Goal: Information Seeking & Learning: Check status

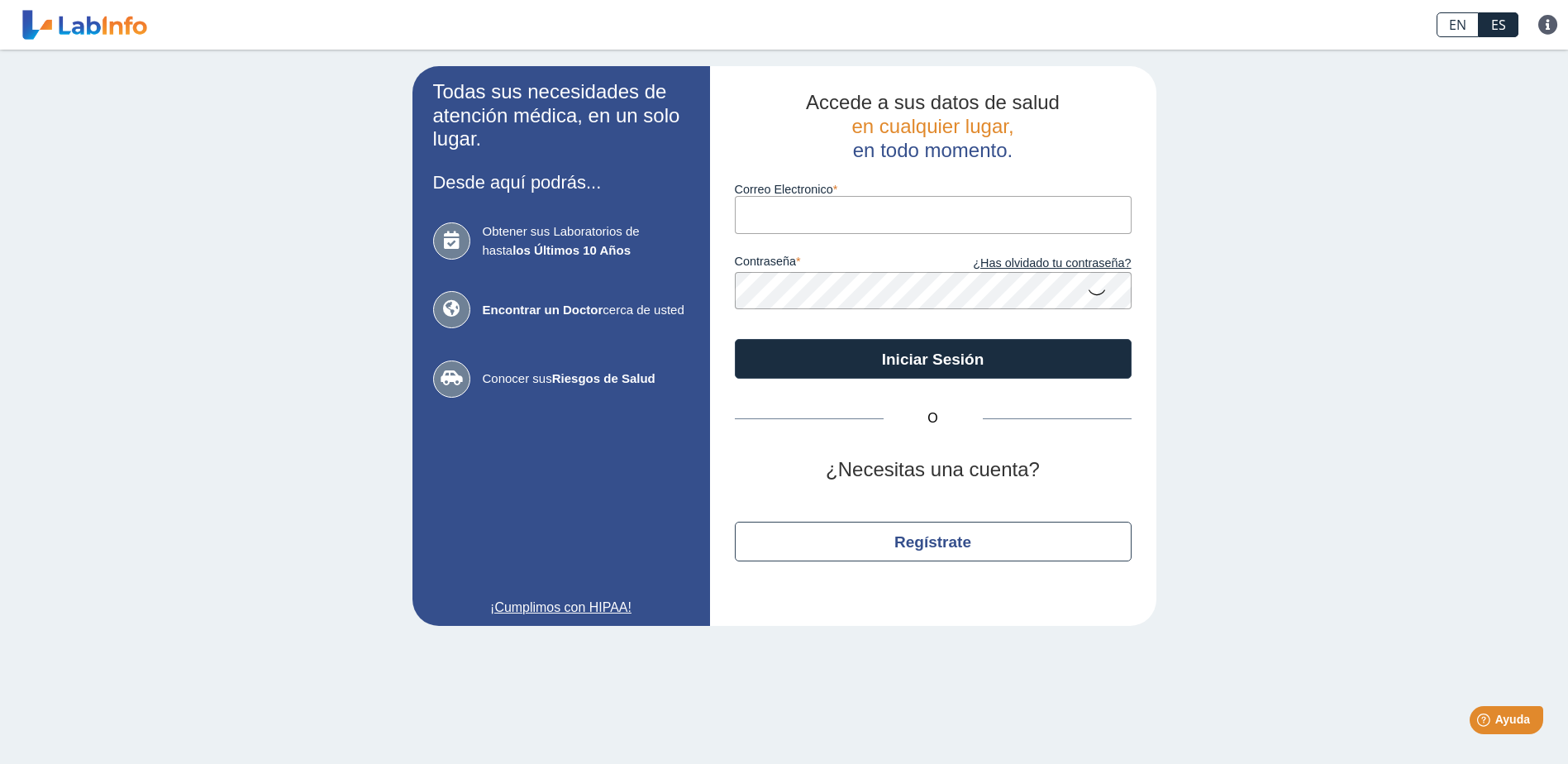
type input "jestean2@gmail.com"
click at [1097, 296] on icon at bounding box center [1096, 290] width 20 height 32
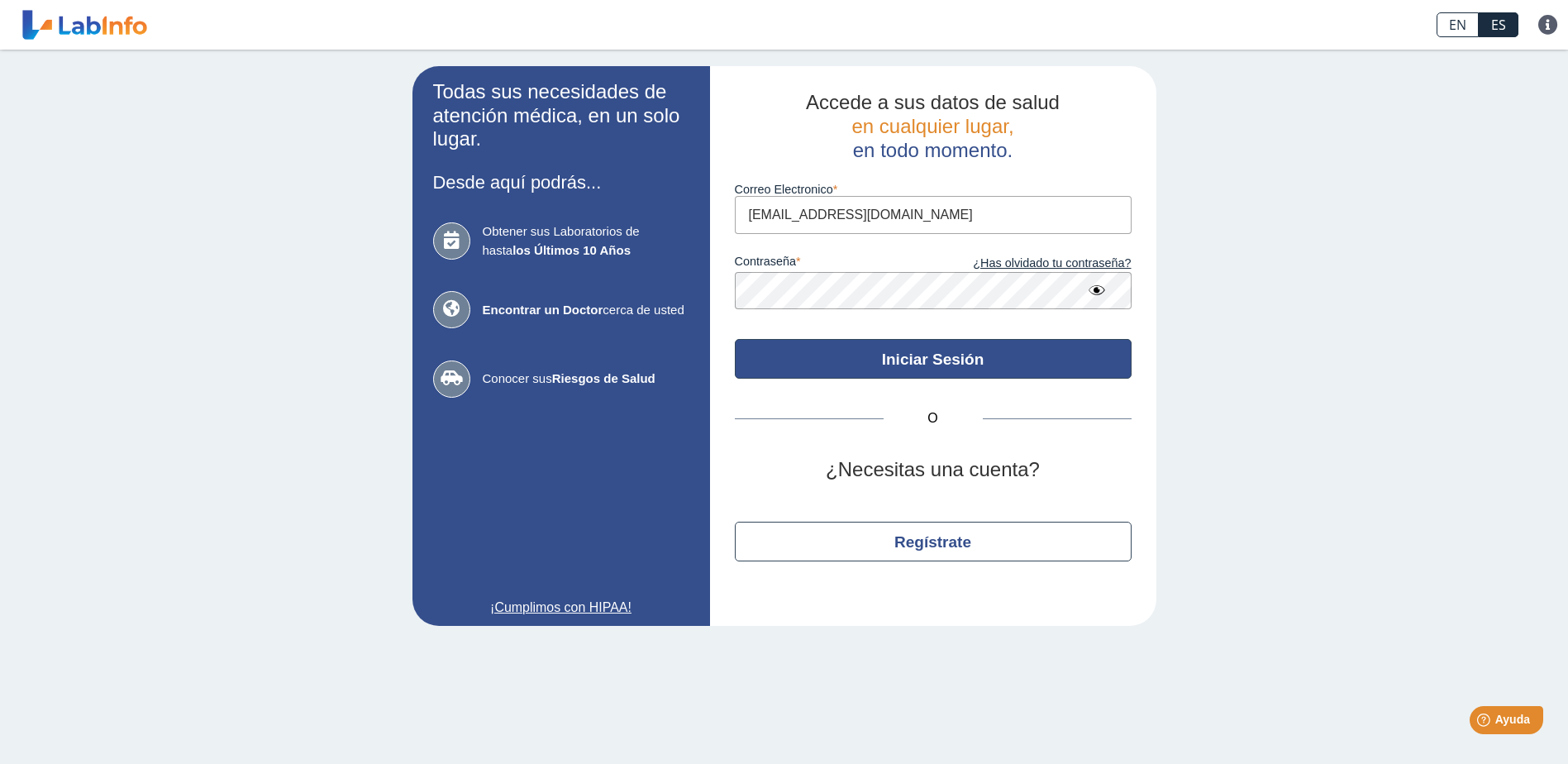
click at [920, 371] on button "Iniciar Sesión" at bounding box center [933, 358] width 397 height 40
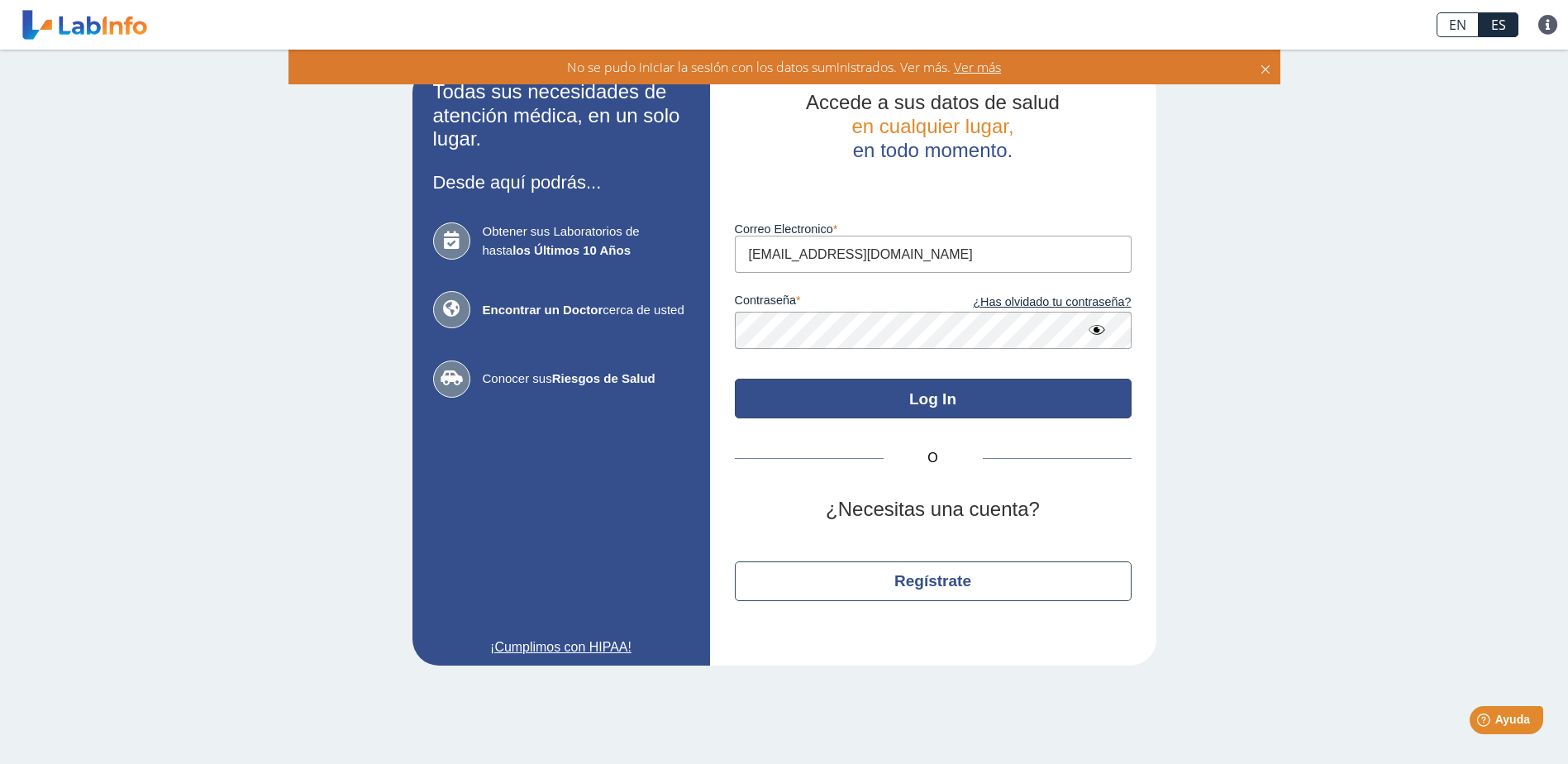
click at [936, 404] on button "Log In" at bounding box center [933, 397] width 397 height 40
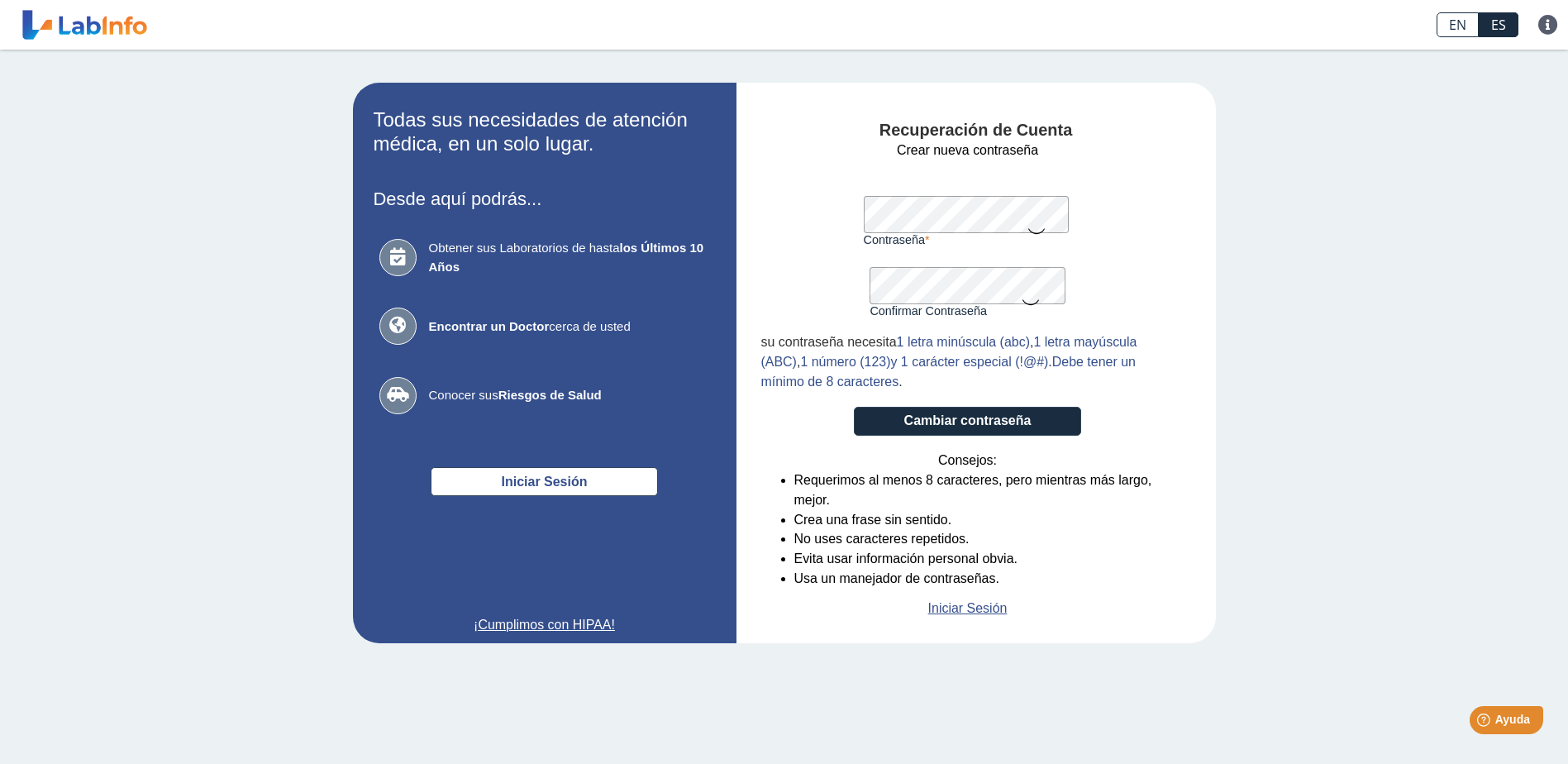
click at [1118, 149] on form "Crear nueva contraseña Contraseña Una contraseña válida es requerida Confirmar …" at bounding box center [968, 379] width 413 height 478
click at [1135, 286] on form "Crear nueva contraseña Contraseña Una contraseña válida es requerida Confirmar …" at bounding box center [968, 379] width 413 height 478
click at [959, 423] on button "Cambiar contraseña" at bounding box center [968, 421] width 228 height 29
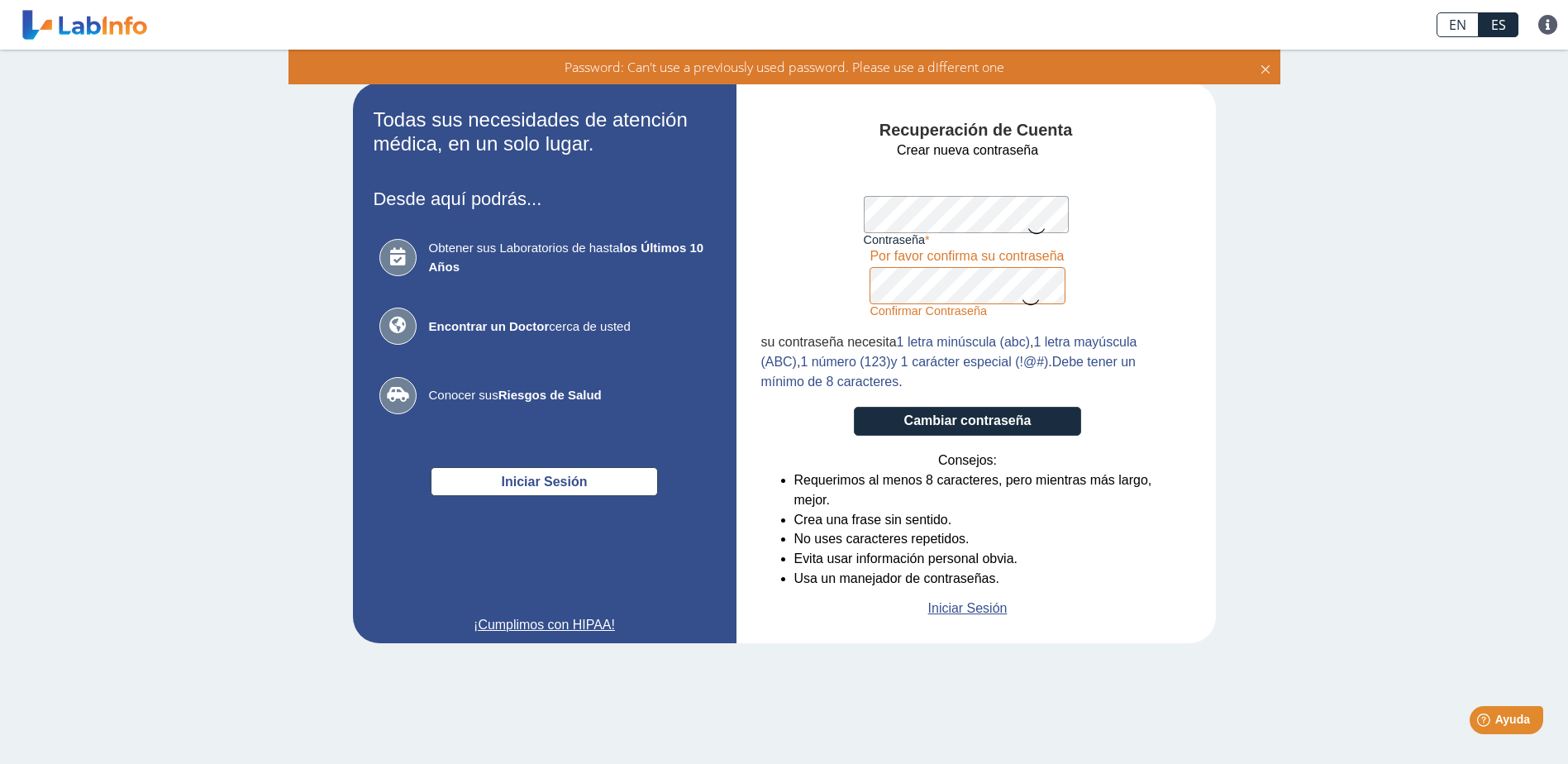
click at [1139, 219] on form "Crear nueva contraseña Contraseña Una contraseña válida es requerida Confirmar …" at bounding box center [968, 379] width 413 height 478
click at [1036, 228] on icon at bounding box center [1036, 230] width 20 height 32
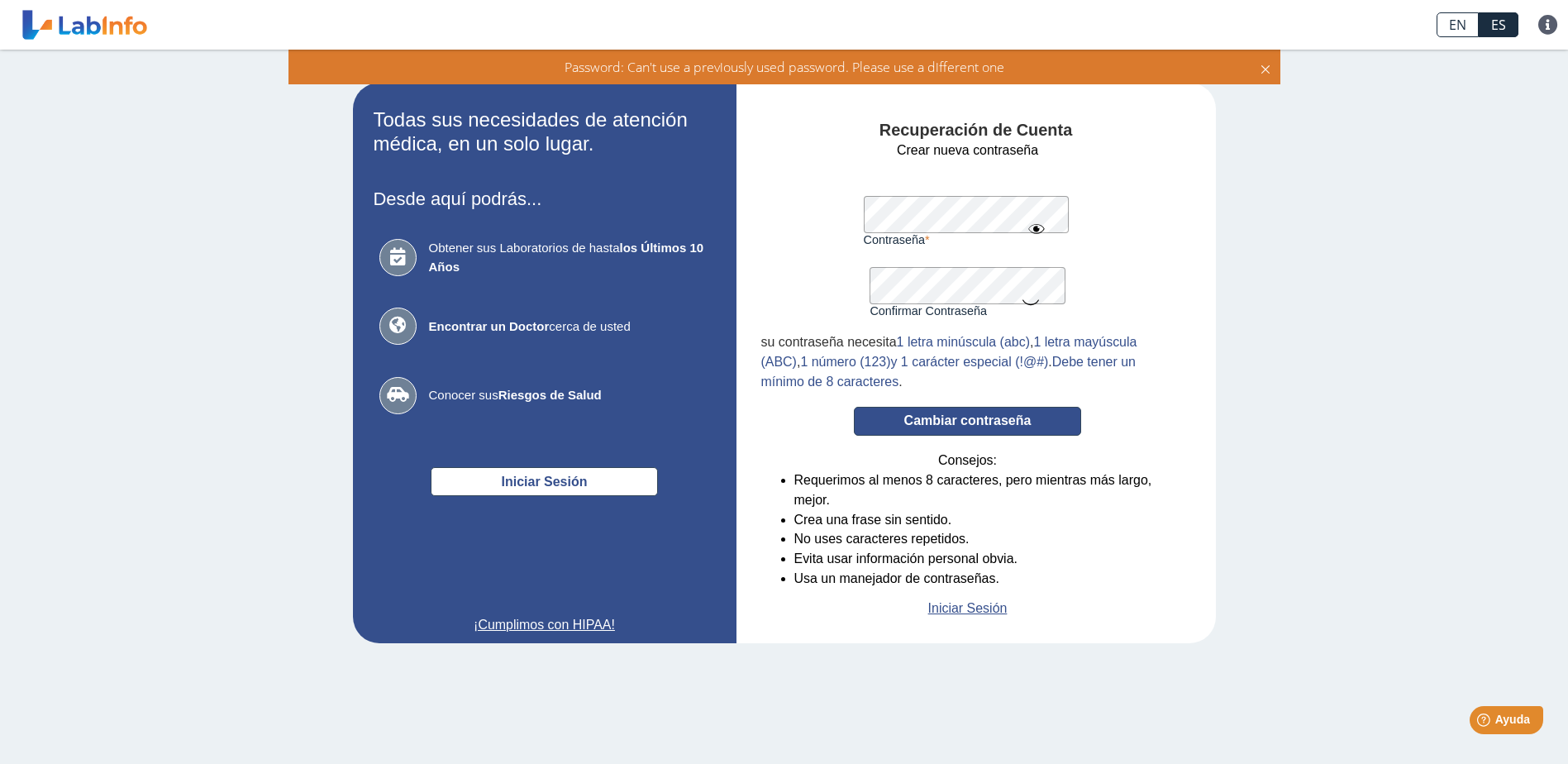
click at [964, 421] on button "Cambiar contraseña" at bounding box center [968, 421] width 228 height 29
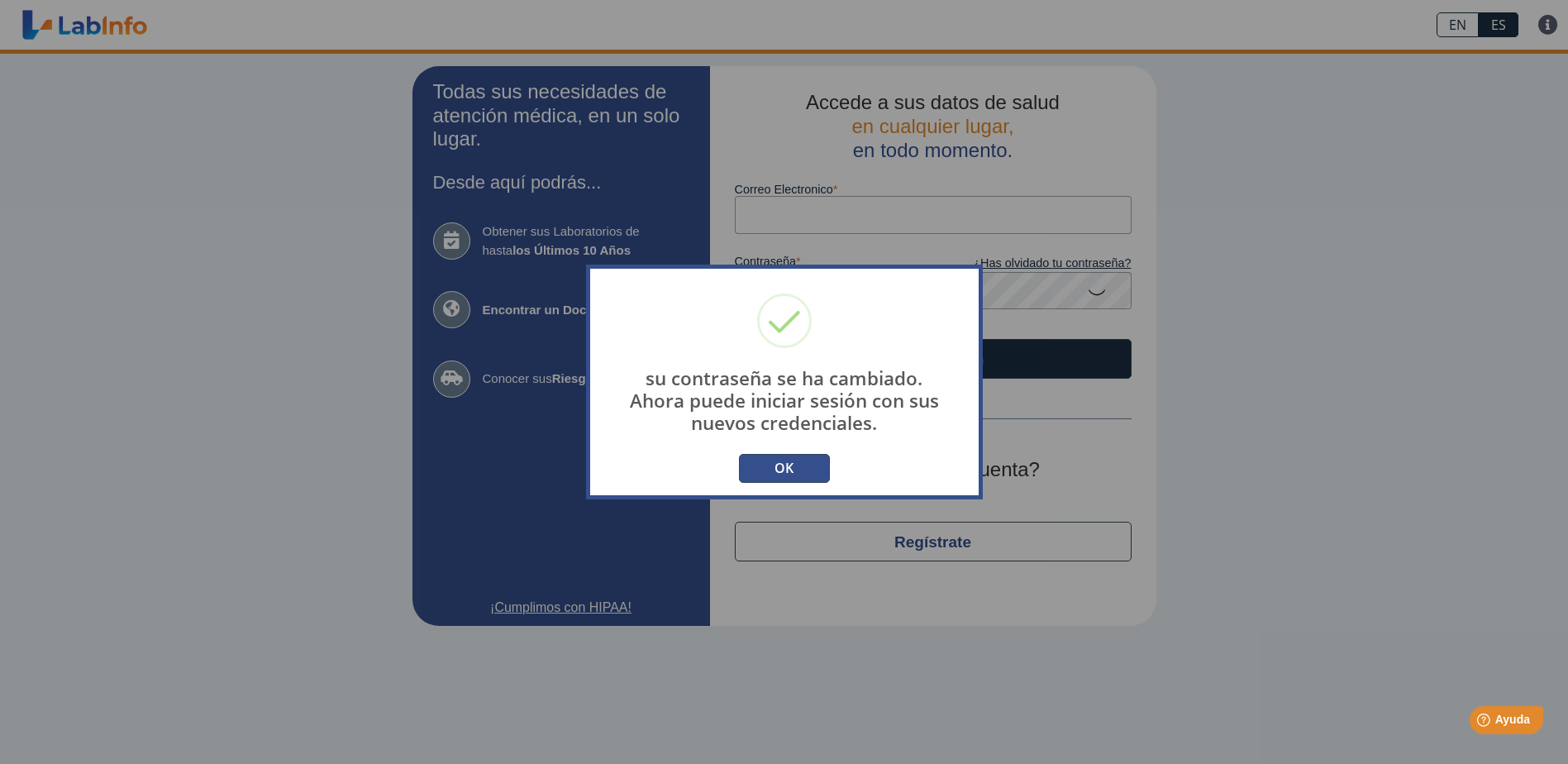
type input "[EMAIL_ADDRESS][DOMAIN_NAME]"
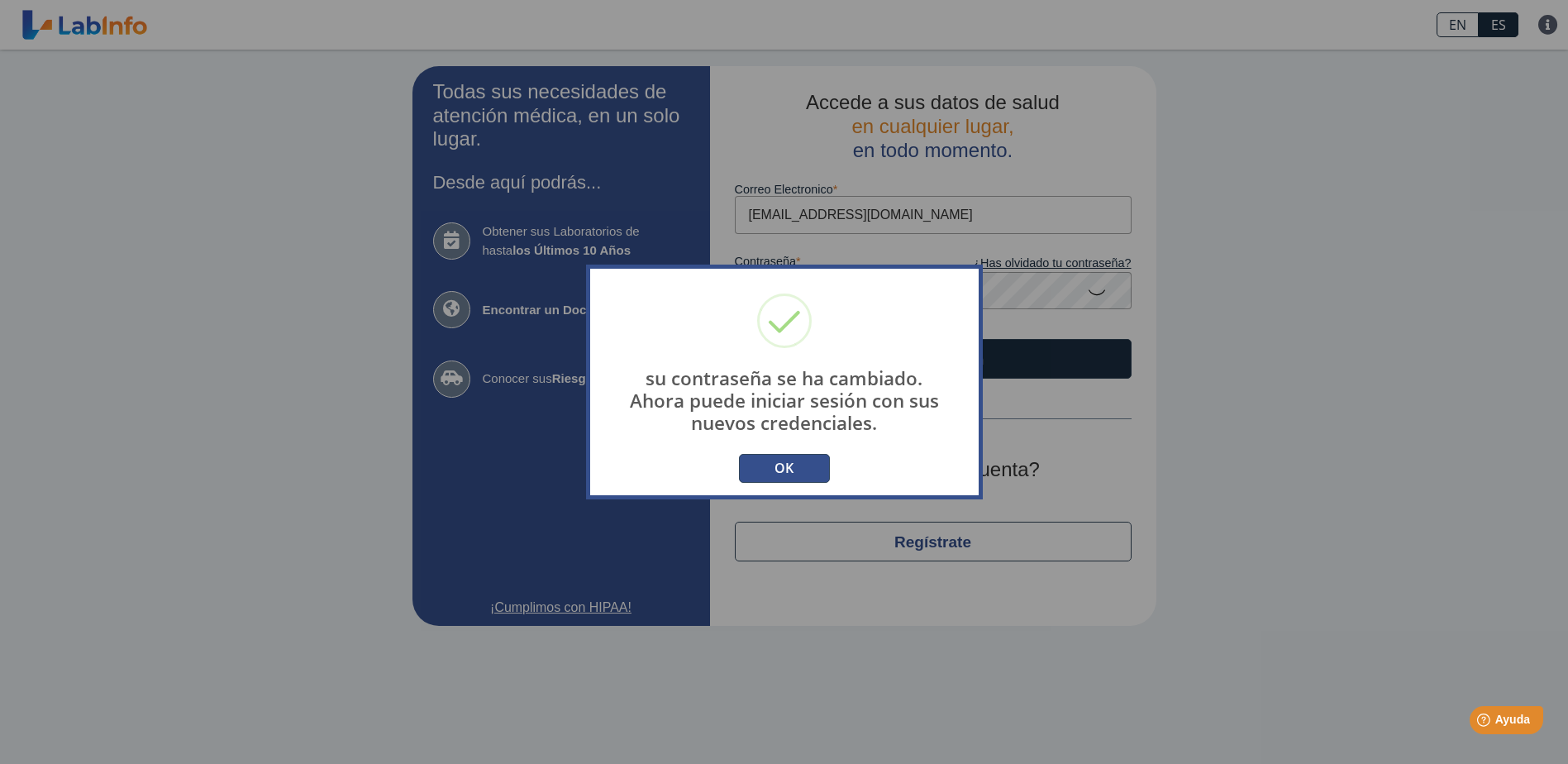
click at [790, 469] on button "OK" at bounding box center [784, 468] width 91 height 29
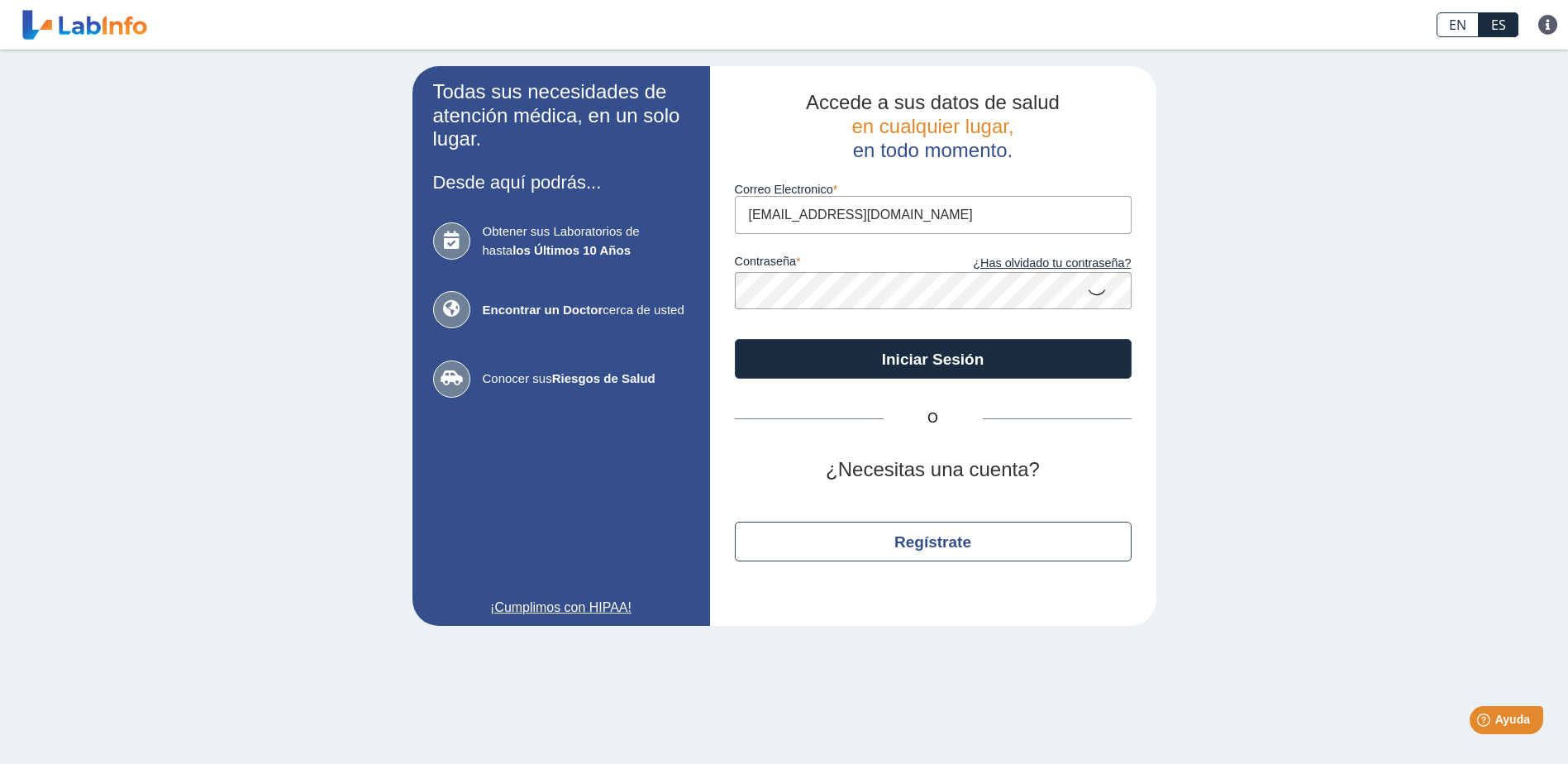
click at [1101, 295] on icon at bounding box center [1096, 290] width 20 height 32
click at [1362, 533] on div "Todas sus necesidades de atención médica, en un solo lugar. Desde aquí podrás..…" at bounding box center [784, 345] width 1568 height 592
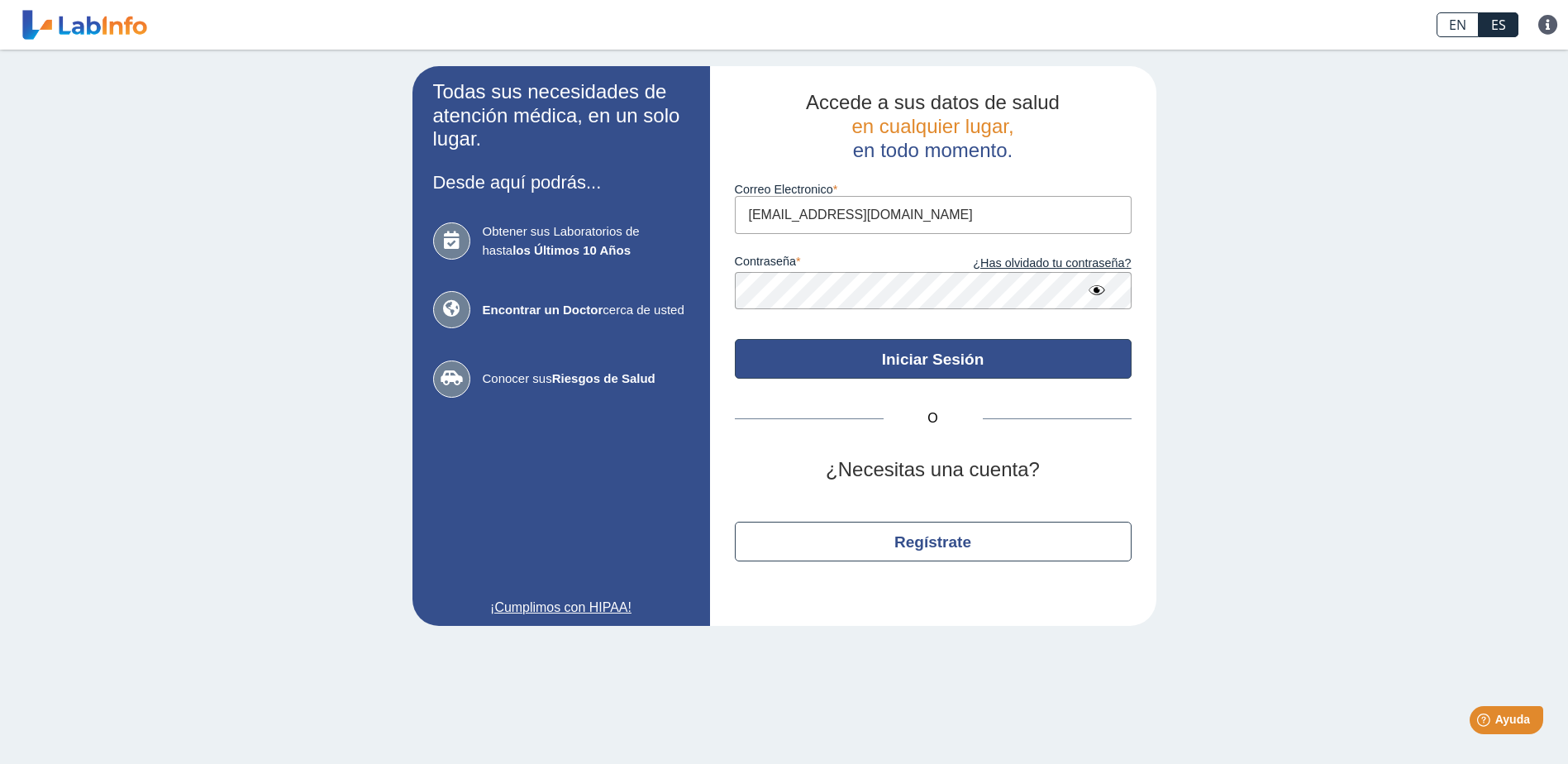
click at [920, 361] on button "Iniciar Sesión" at bounding box center [933, 358] width 397 height 40
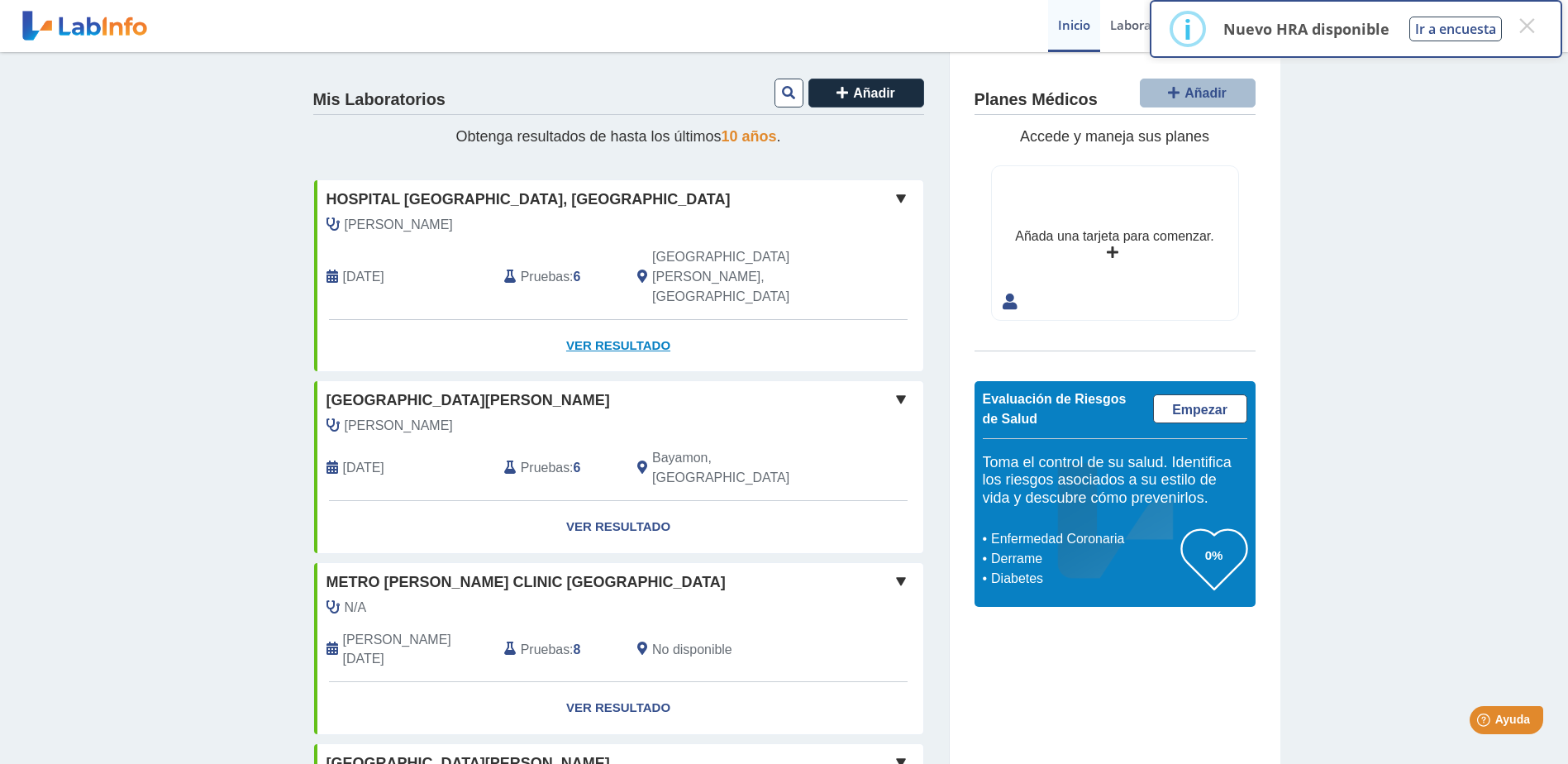
click at [615, 320] on link "Ver Resultado" at bounding box center [619, 346] width 609 height 52
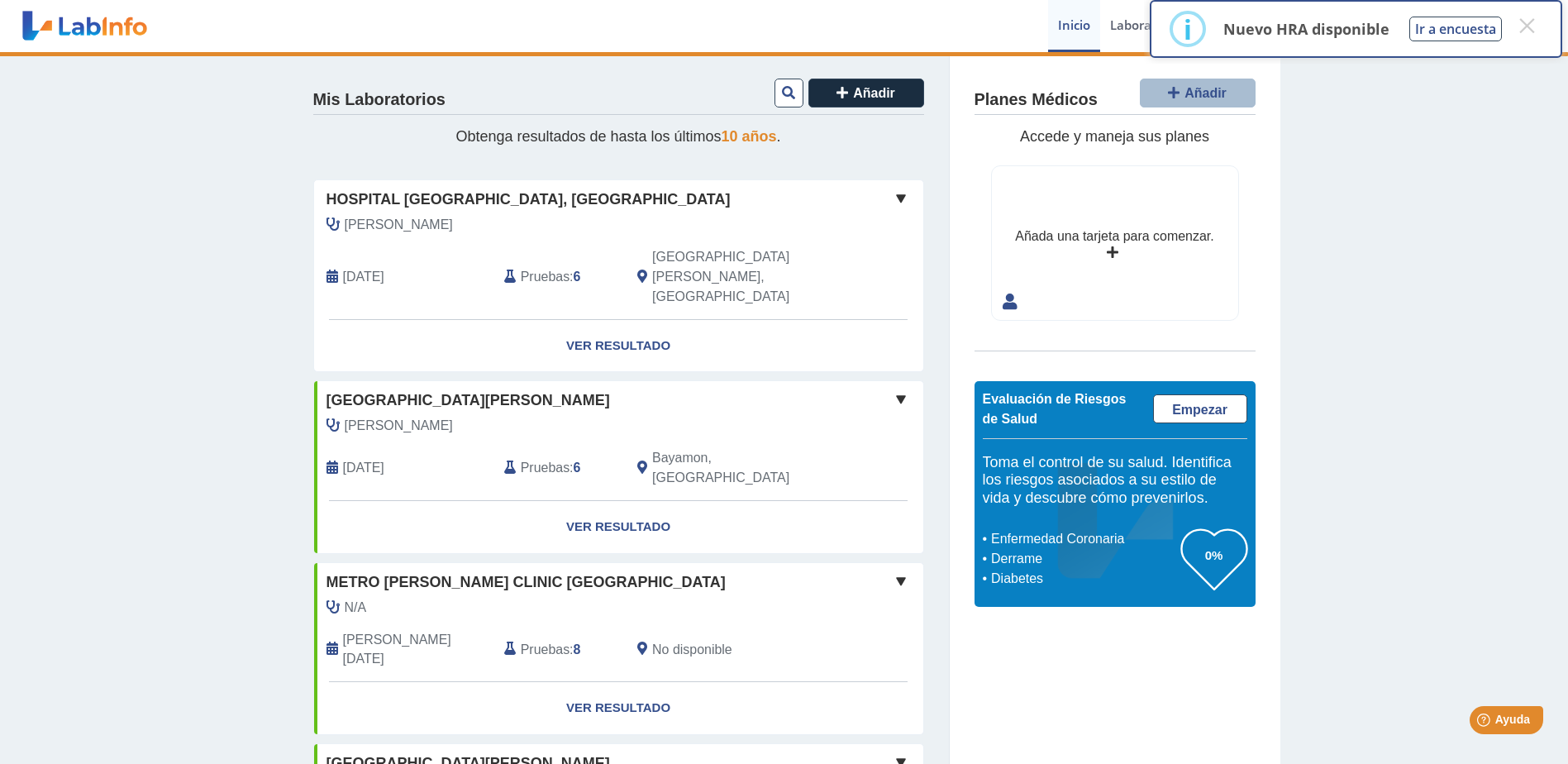
click at [892, 201] on span at bounding box center [900, 198] width 20 height 20
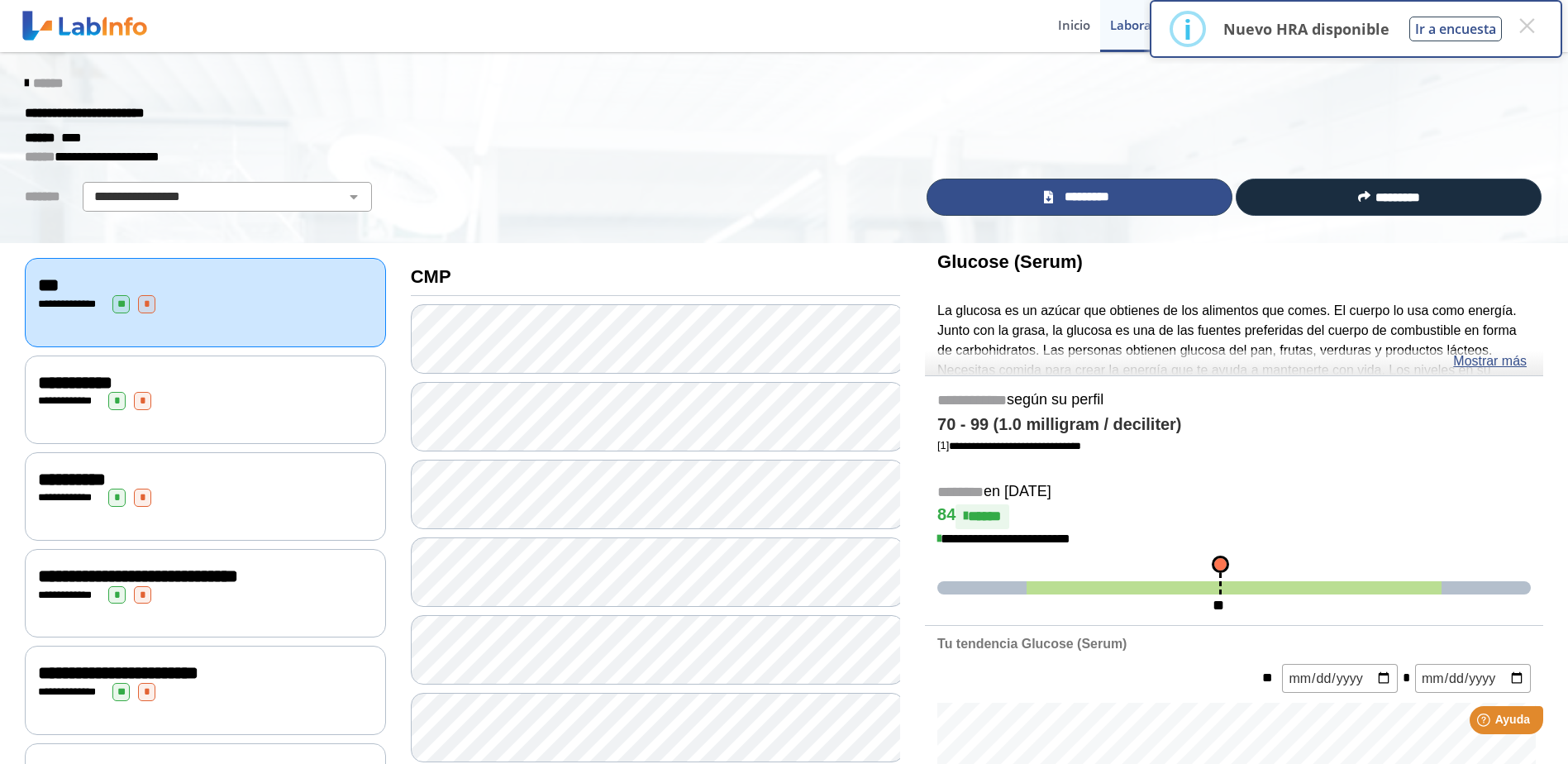
click at [1044, 198] on icon at bounding box center [1048, 197] width 9 height 13
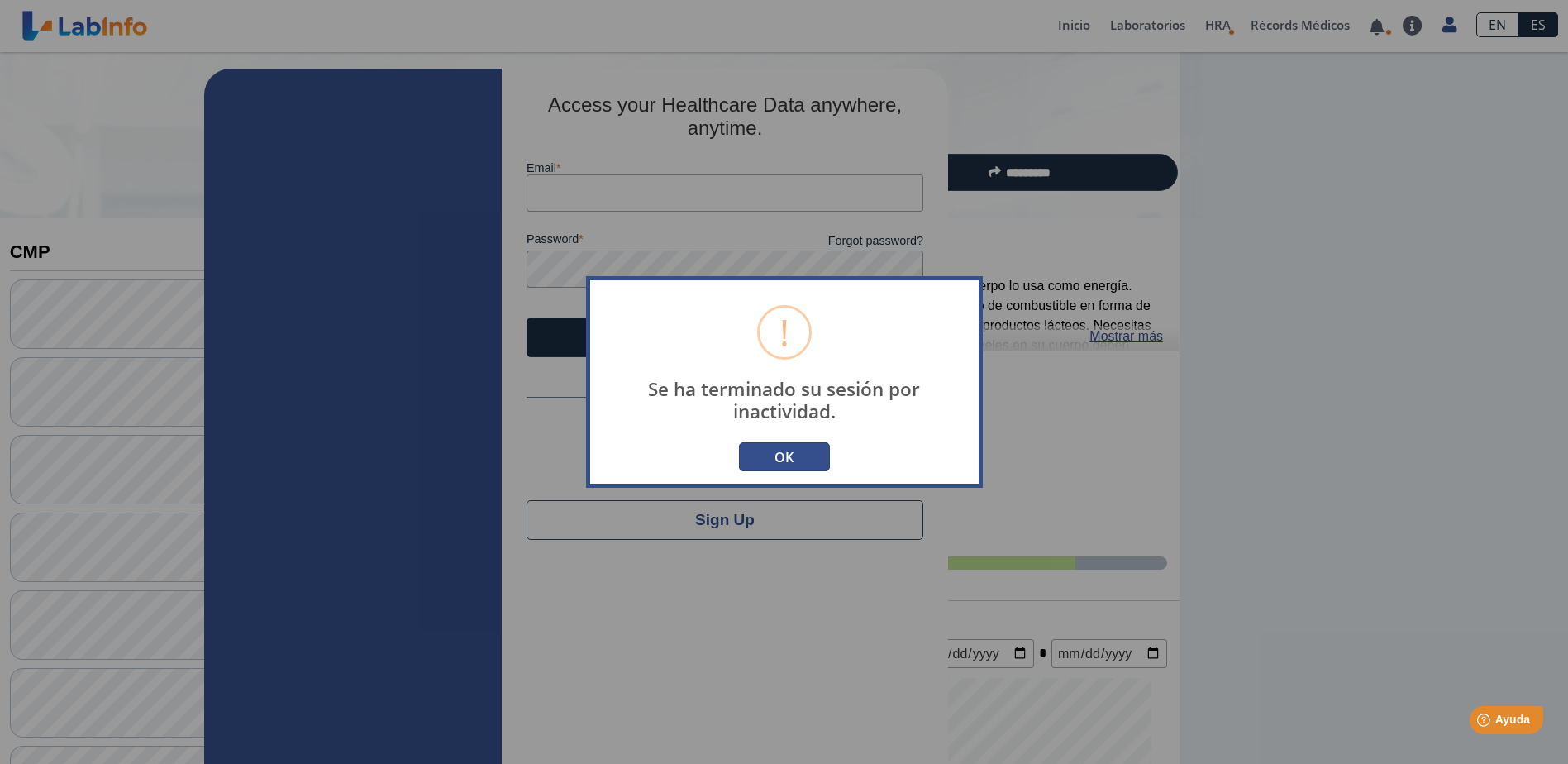
type input "[EMAIL_ADDRESS][DOMAIN_NAME]"
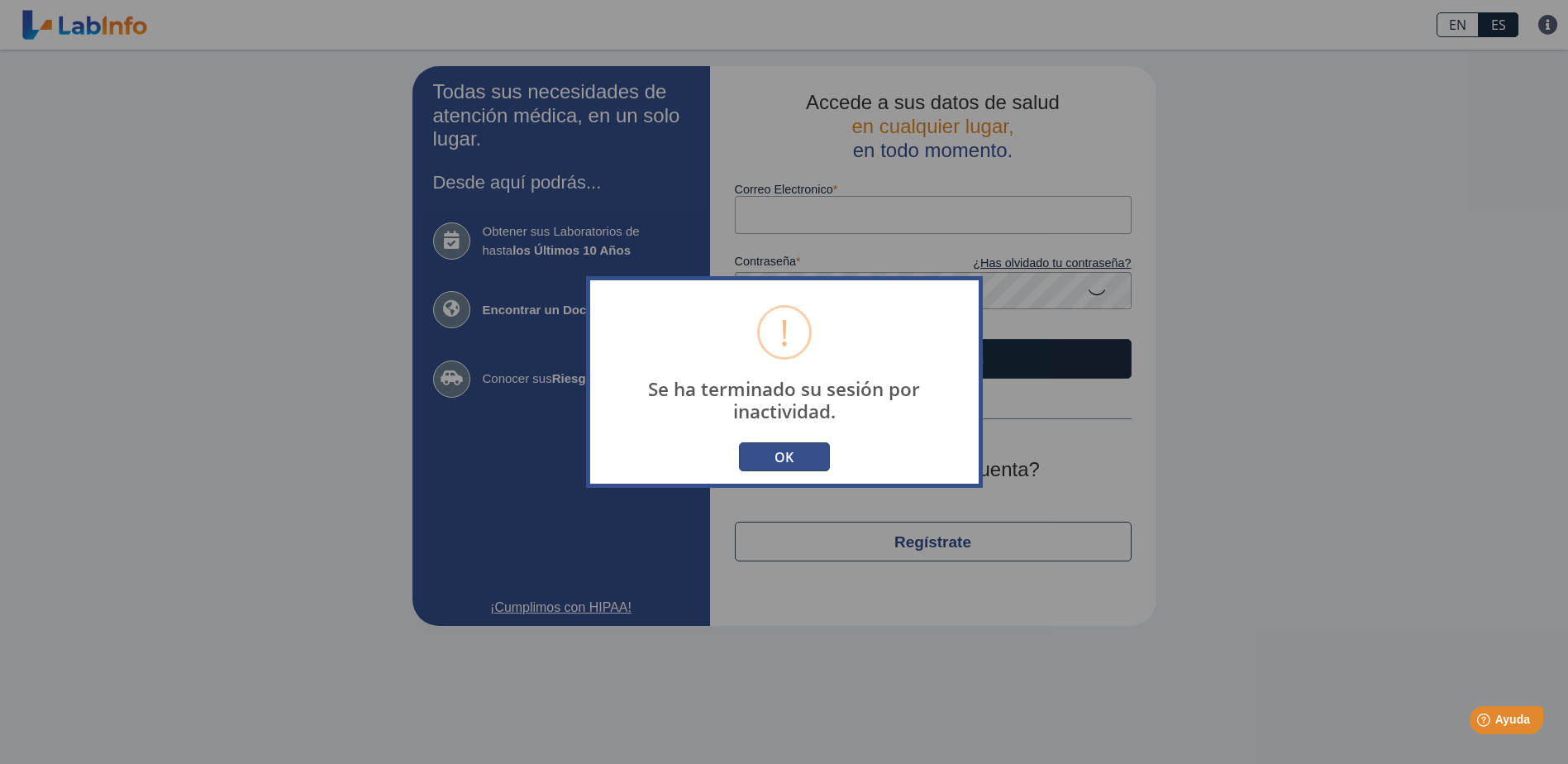
click at [782, 454] on button "OK" at bounding box center [784, 456] width 91 height 29
